Goal: Task Accomplishment & Management: Manage account settings

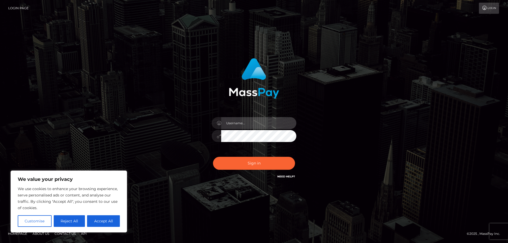
click at [240, 126] on input "text" at bounding box center [258, 123] width 75 height 12
type input "[EMAIL_ADDRESS][DOMAIN_NAME]"
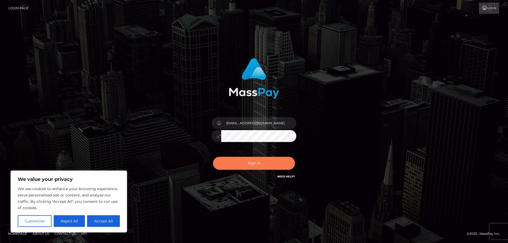
click at [248, 164] on button "Sign in" at bounding box center [254, 163] width 82 height 13
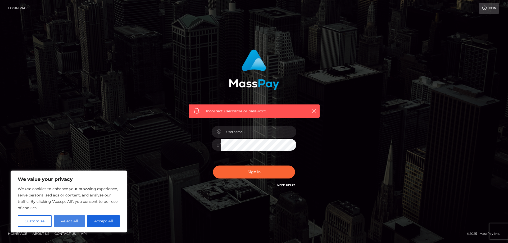
click at [71, 220] on button "Reject All" at bounding box center [69, 221] width 31 height 12
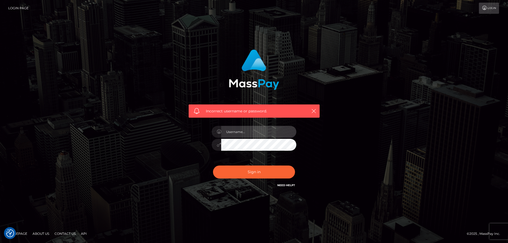
click at [264, 130] on input "text" at bounding box center [258, 132] width 75 height 12
type input "jonginek614@gmail.com"
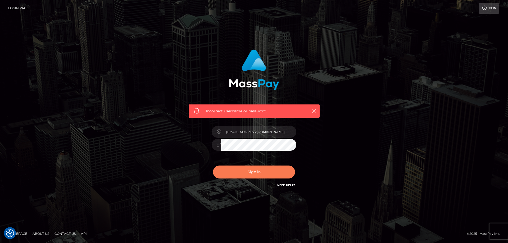
click at [266, 172] on button "Sign in" at bounding box center [254, 172] width 82 height 13
click at [487, 12] on link "Login" at bounding box center [489, 8] width 20 height 11
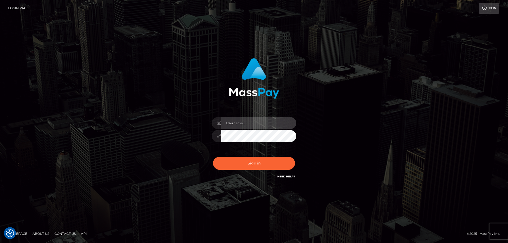
click at [257, 127] on input "text" at bounding box center [258, 123] width 75 height 12
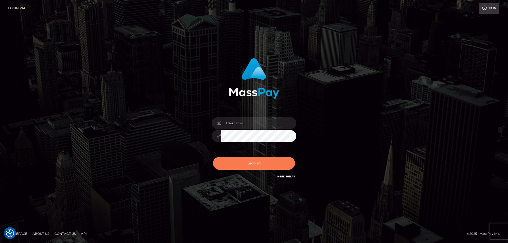
click at [259, 166] on button "Sign in" at bounding box center [254, 163] width 82 height 13
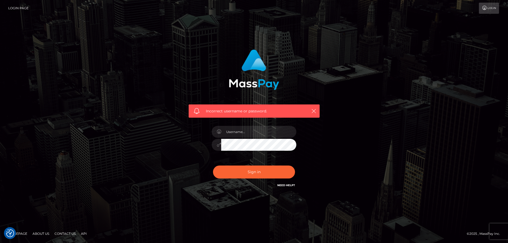
click at [288, 184] on link "Need Help?" at bounding box center [286, 185] width 18 height 3
click at [258, 174] on button "Sign in" at bounding box center [254, 172] width 82 height 13
click at [274, 131] on input "text" at bounding box center [258, 132] width 75 height 12
type input "jonginek614@gmail.com"
click at [219, 147] on div at bounding box center [217, 145] width 10 height 12
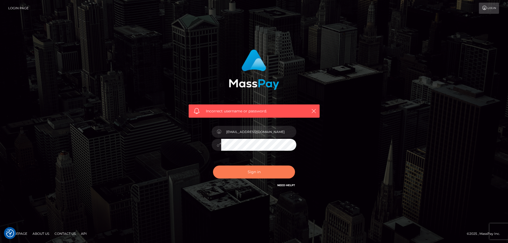
click at [271, 174] on button "Sign in" at bounding box center [254, 172] width 82 height 13
drag, startPoint x: 312, startPoint y: 106, endPoint x: 317, endPoint y: 111, distance: 6.4
click at [313, 107] on div "Incorrect username or password." at bounding box center [254, 110] width 131 height 13
click at [317, 111] on button "button" at bounding box center [313, 111] width 7 height 7
click at [12, 4] on link "Login Page" at bounding box center [18, 8] width 20 height 11
